Goal: Information Seeking & Learning: Check status

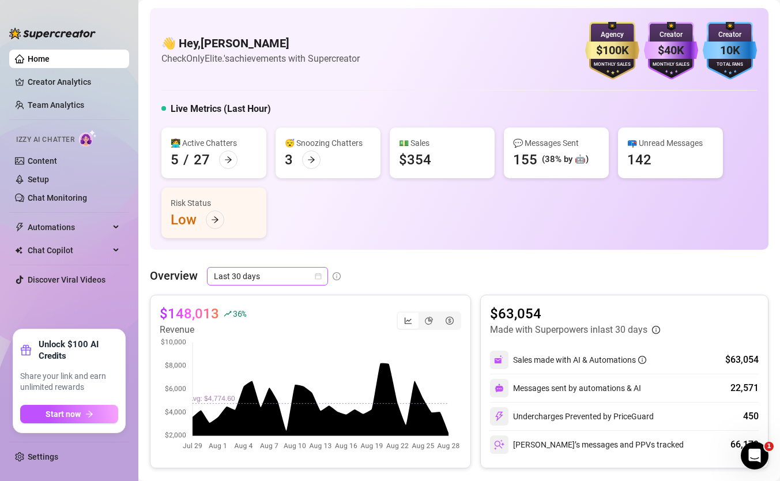
click at [272, 271] on span "Last 30 days" at bounding box center [267, 275] width 107 height 17
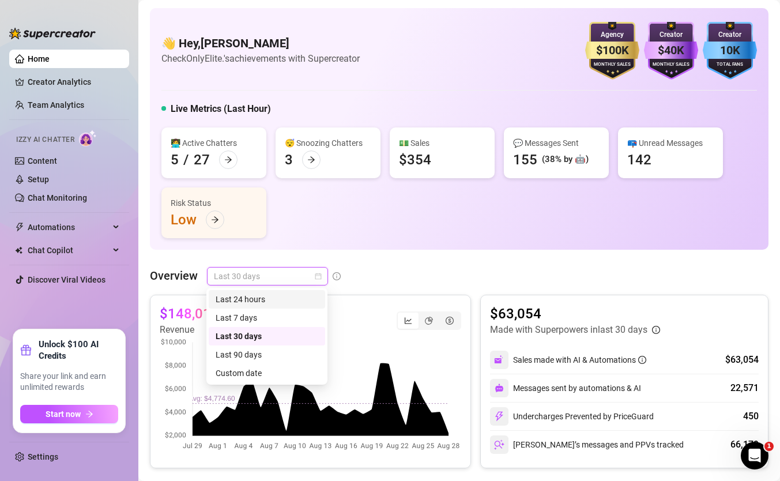
click at [271, 300] on div "Last 24 hours" at bounding box center [267, 299] width 103 height 13
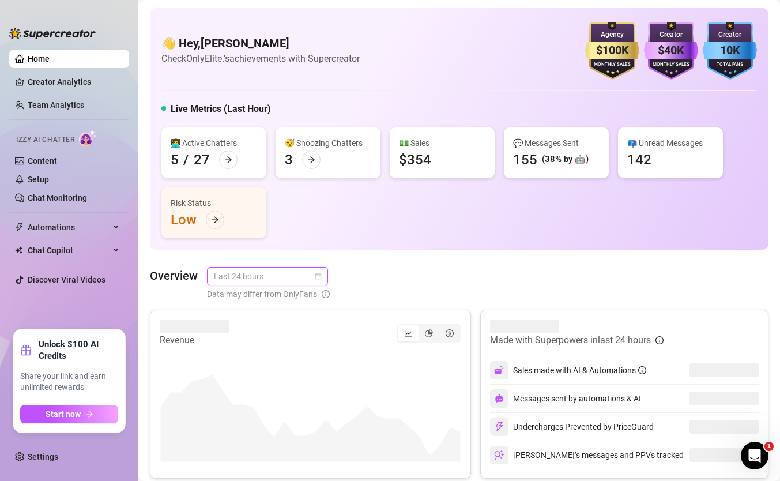
click at [275, 275] on span "Last 24 hours" at bounding box center [267, 275] width 107 height 17
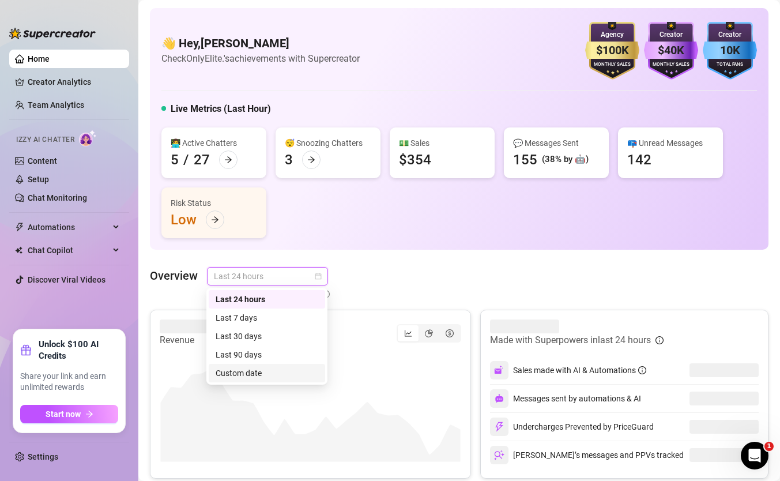
click at [249, 367] on div "Custom date" at bounding box center [267, 373] width 103 height 13
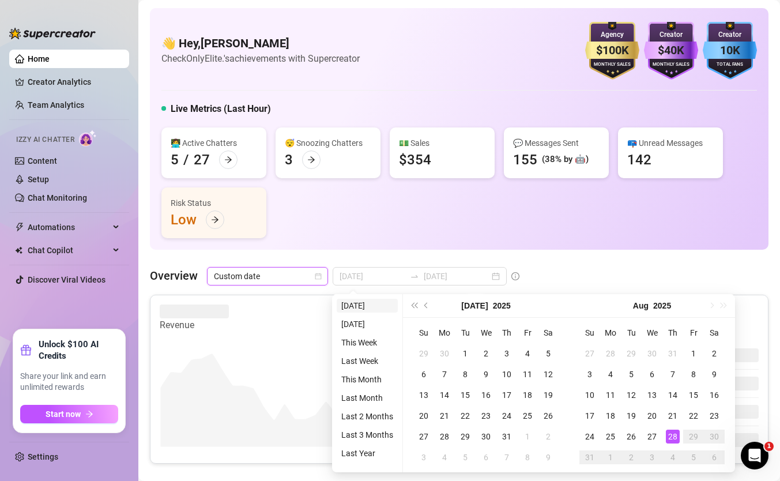
type input "[DATE]"
click at [372, 304] on li "[DATE]" at bounding box center [367, 306] width 61 height 14
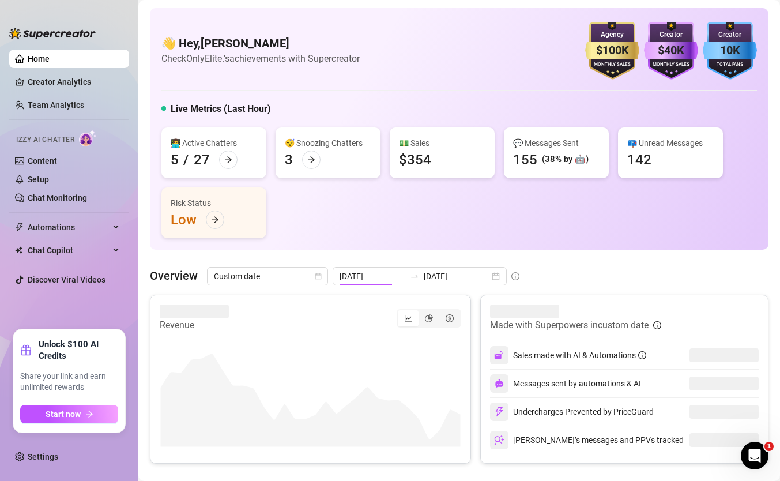
click at [372, 304] on div "Revenue" at bounding box center [310, 318] width 301 height 28
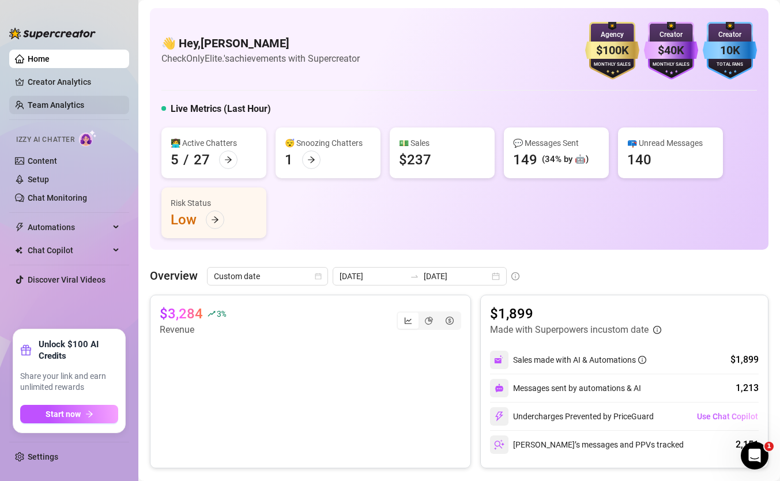
click at [79, 107] on link "Team Analytics" at bounding box center [56, 104] width 56 height 9
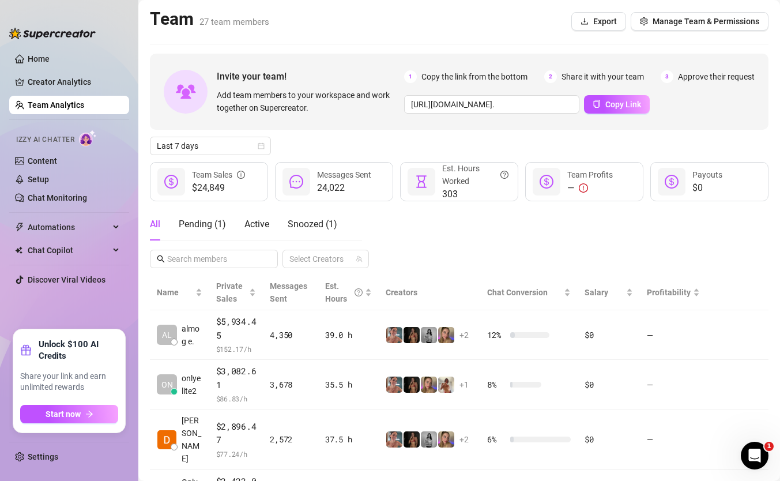
click at [236, 135] on div "Invite your team! Add team members to your workspace and work together on Super…" at bounding box center [459, 468] width 618 height 829
click at [233, 145] on span "Last 7 days" at bounding box center [210, 145] width 107 height 17
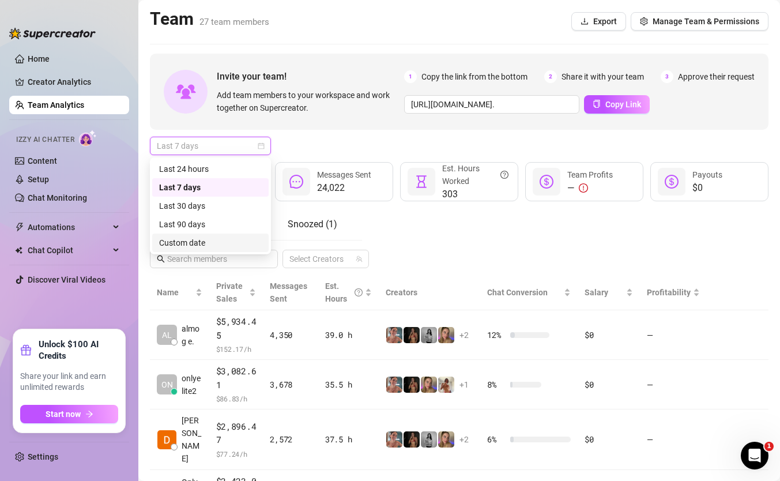
click at [222, 241] on div "Custom date" at bounding box center [210, 242] width 103 height 13
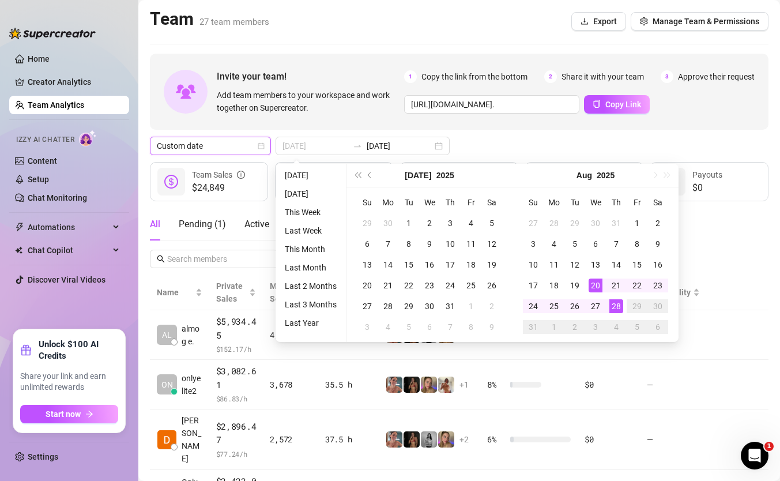
type input "[DATE]"
click at [608, 306] on td "28" at bounding box center [616, 306] width 21 height 21
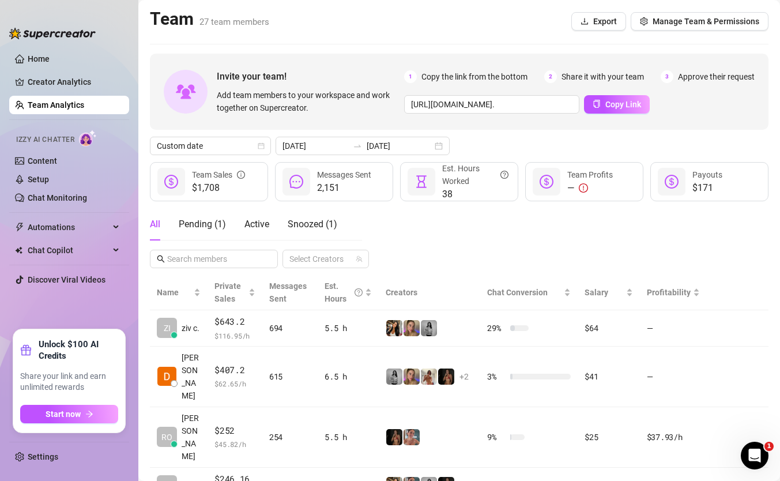
scroll to position [25, 0]
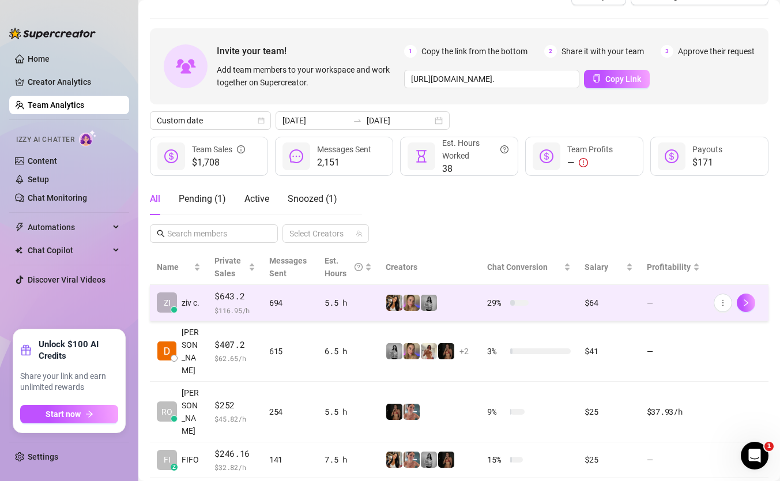
click at [355, 306] on div "5.5 h" at bounding box center [347, 302] width 47 height 13
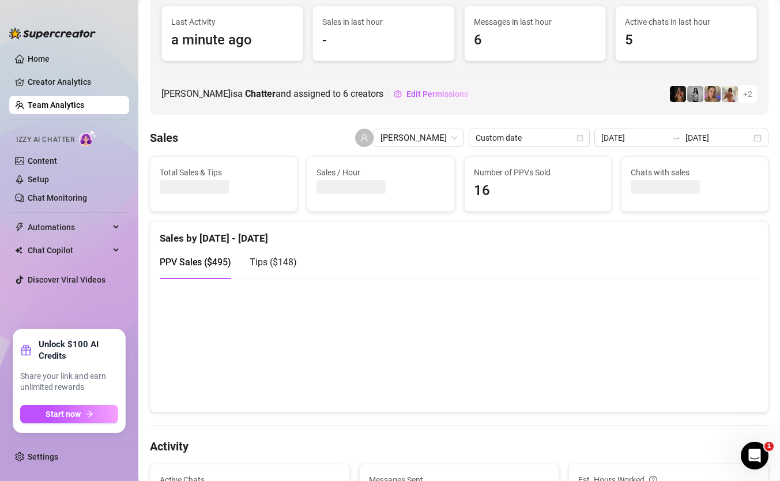
scroll to position [111, 0]
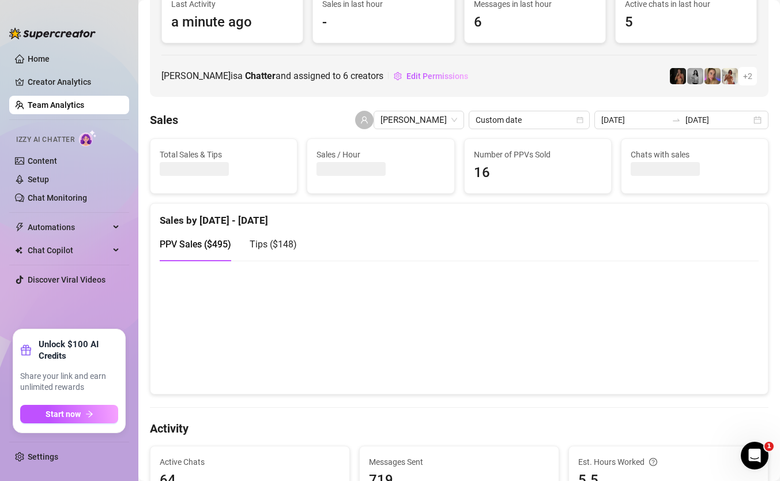
click at [220, 246] on span "PPV Sales ( $495 )" at bounding box center [195, 244] width 71 height 11
click at [300, 243] on div "PPV Sales ( $495 ) Tips ( $148 )" at bounding box center [459, 244] width 599 height 33
click at [283, 243] on span "Tips ( $148 )" at bounding box center [273, 244] width 47 height 11
click at [197, 248] on span "PPV Sales ( $495 )" at bounding box center [195, 244] width 71 height 11
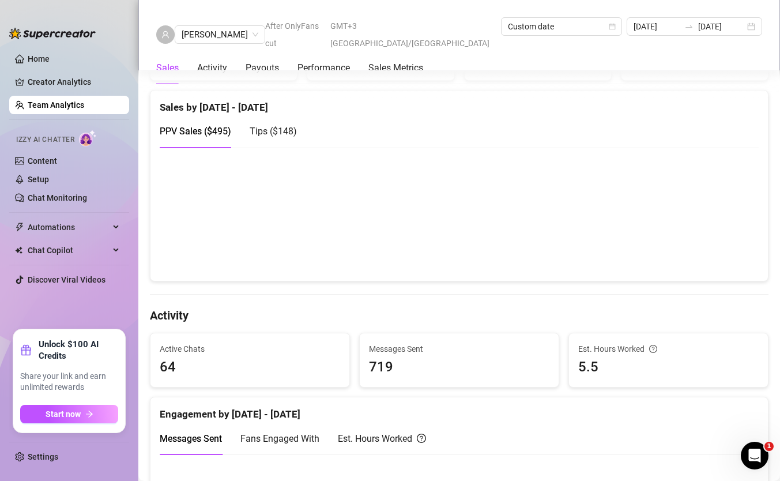
scroll to position [262, 0]
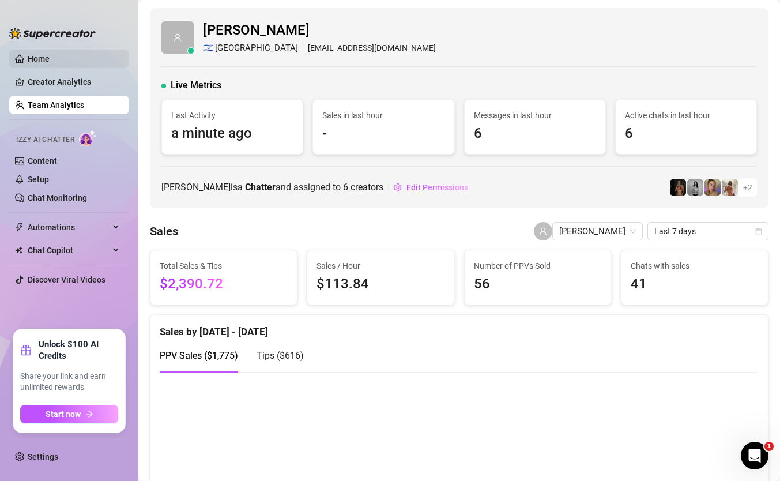
click at [32, 55] on link "Home" at bounding box center [39, 58] width 22 height 9
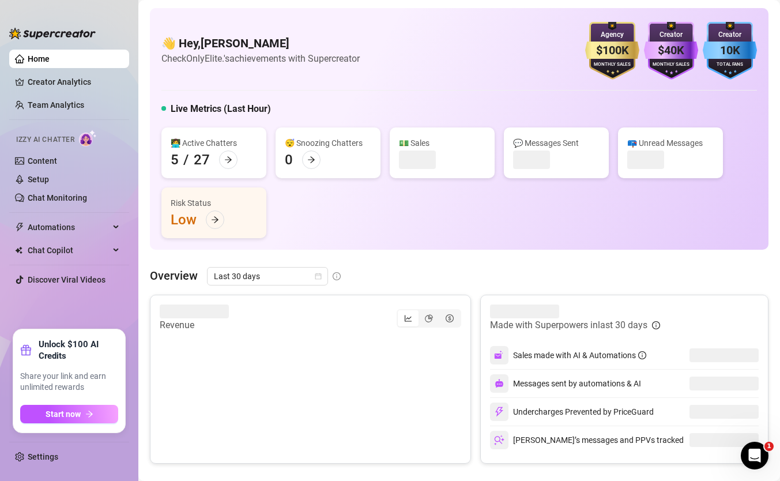
click at [263, 243] on div "👋 Hey, [PERSON_NAME] Check OnlyElite.'s achievements with Supercreator $100K Ag…" at bounding box center [459, 128] width 618 height 241
click at [266, 267] on div "Last 30 days" at bounding box center [267, 276] width 121 height 18
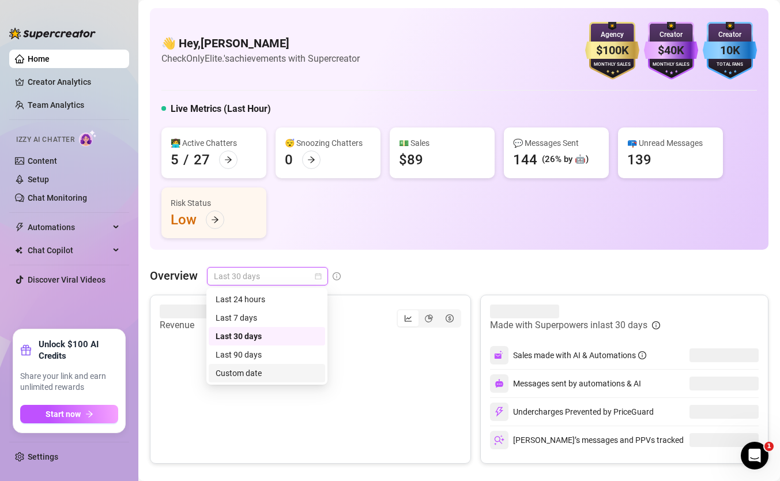
click at [261, 374] on div "Custom date" at bounding box center [267, 373] width 103 height 13
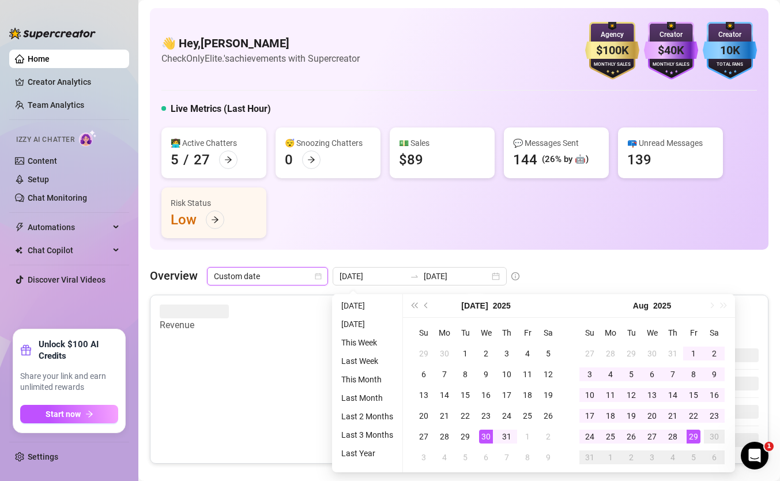
type input "[DATE]"
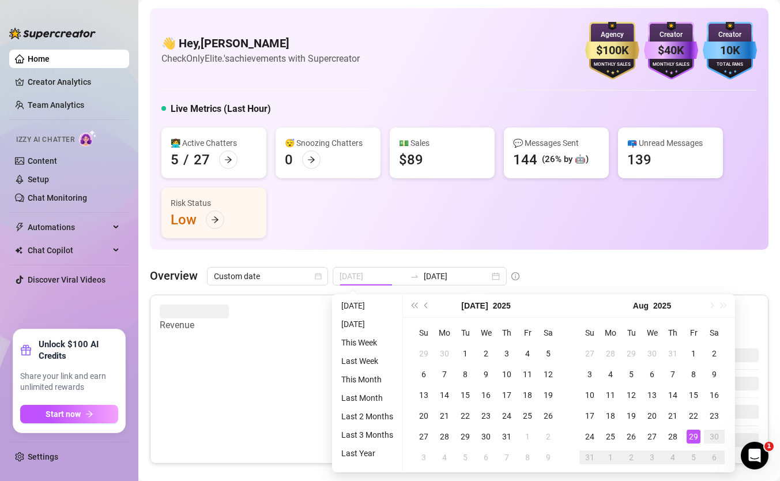
click at [689, 435] on div "29" at bounding box center [693, 436] width 14 height 14
type input "[DATE]"
